Goal: Use online tool/utility: Utilize a website feature to perform a specific function

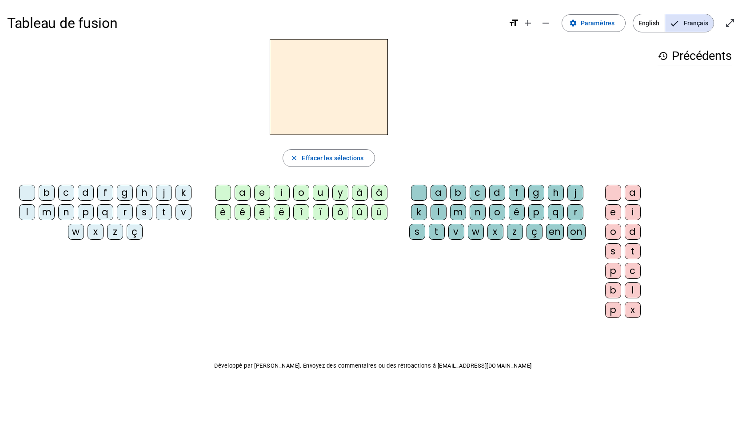
click at [49, 195] on div "b" at bounding box center [47, 193] width 16 height 16
click at [238, 190] on div "a" at bounding box center [243, 193] width 16 height 16
click at [265, 192] on div "e" at bounding box center [262, 193] width 16 height 16
click at [283, 192] on div "i" at bounding box center [282, 193] width 16 height 16
click at [304, 193] on div "o" at bounding box center [301, 193] width 16 height 16
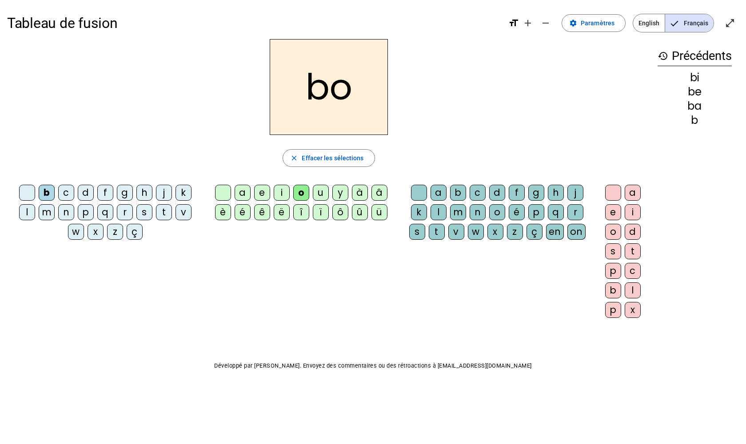
click at [319, 194] on div "u" at bounding box center [321, 193] width 16 height 16
click at [333, 192] on div "y" at bounding box center [340, 193] width 16 height 16
click at [358, 192] on div "à" at bounding box center [360, 193] width 16 height 16
click at [378, 196] on div "â" at bounding box center [380, 193] width 16 height 16
click at [223, 216] on div "è" at bounding box center [223, 212] width 16 height 16
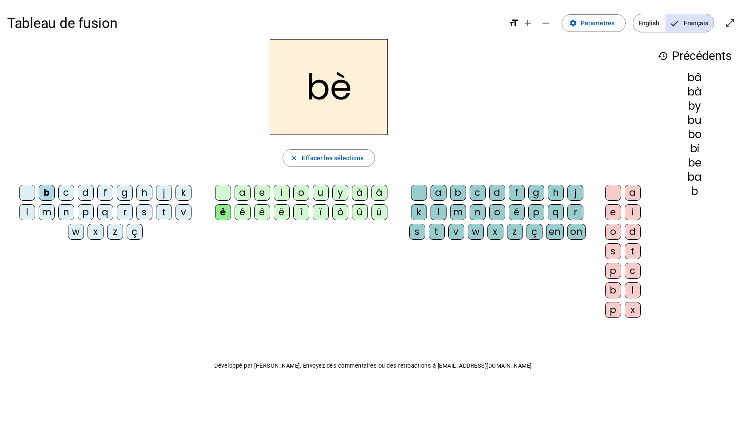
click at [237, 213] on div "é" at bounding box center [243, 212] width 16 height 16
click at [266, 213] on div "ê" at bounding box center [262, 212] width 16 height 16
click at [278, 214] on div "ë" at bounding box center [282, 212] width 16 height 16
click at [305, 213] on div "î" at bounding box center [301, 212] width 16 height 16
click at [321, 213] on div "ï" at bounding box center [321, 212] width 16 height 16
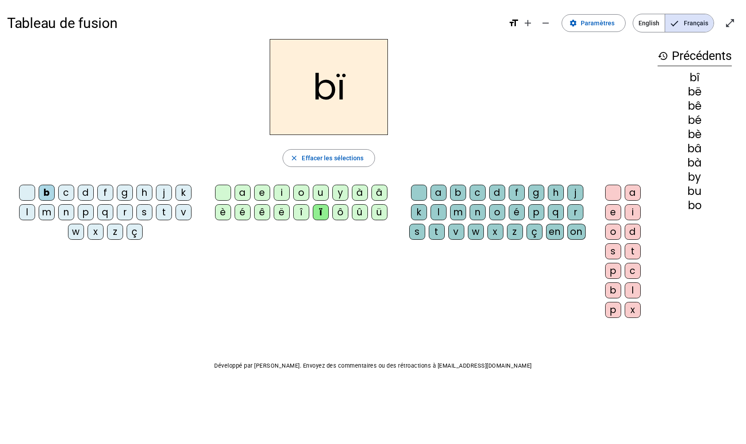
click at [337, 212] on div "ô" at bounding box center [340, 212] width 16 height 16
click at [361, 213] on div "û" at bounding box center [360, 212] width 16 height 16
click at [380, 211] on div "ü" at bounding box center [380, 212] width 16 height 16
